Goal: Find specific page/section: Find specific page/section

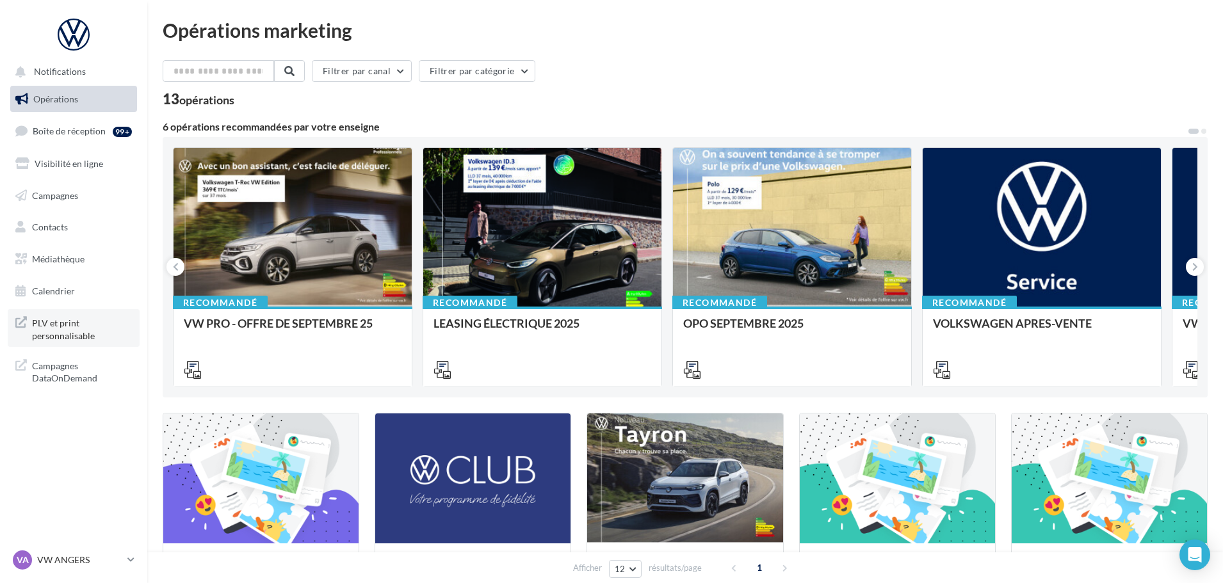
click at [63, 332] on span "PLV et print personnalisable" at bounding box center [82, 328] width 100 height 28
